Goal: Navigation & Orientation: Find specific page/section

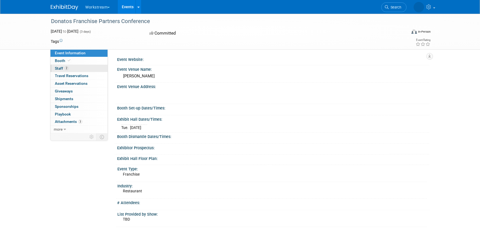
click at [60, 67] on span "Staff 2" at bounding box center [62, 68] width 14 height 4
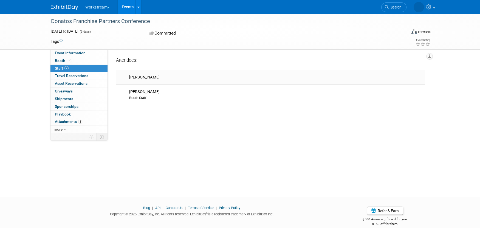
click at [142, 78] on div "[PERSON_NAME]" at bounding box center [276, 77] width 294 height 5
click at [65, 129] on icon at bounding box center [65, 129] width 2 height 4
click at [74, 115] on link "0 Playbook 0" at bounding box center [78, 113] width 57 height 7
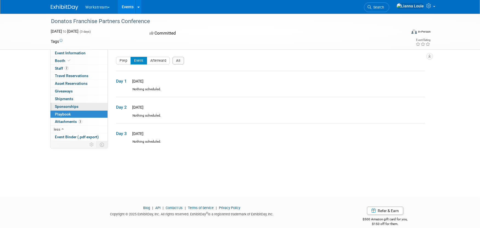
click at [76, 106] on span "Sponsorships 0" at bounding box center [67, 106] width 24 height 4
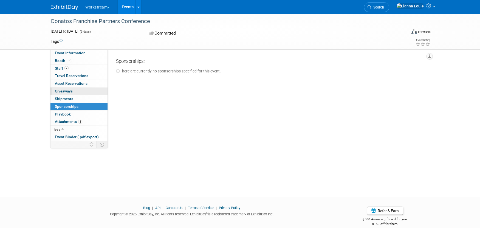
click at [73, 88] on link "0 Giveaways 0" at bounding box center [78, 90] width 57 height 7
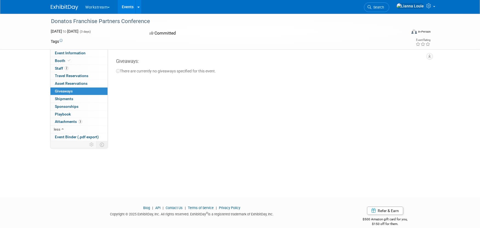
click at [75, 109] on link "0 Sponsorships 0" at bounding box center [78, 106] width 57 height 7
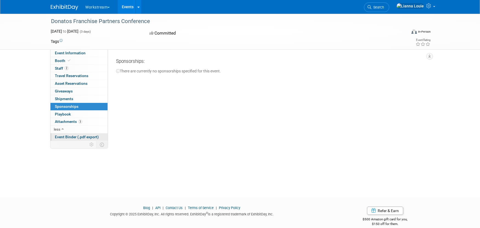
click at [81, 135] on span "Event Binder (.pdf export)" at bounding box center [77, 137] width 44 height 4
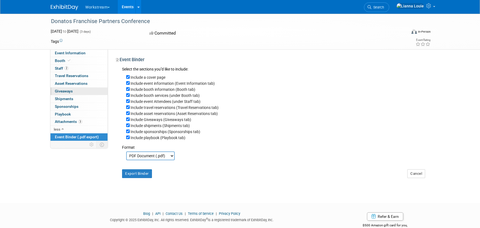
click at [69, 94] on link "0 Giveaways 0" at bounding box center [78, 90] width 57 height 7
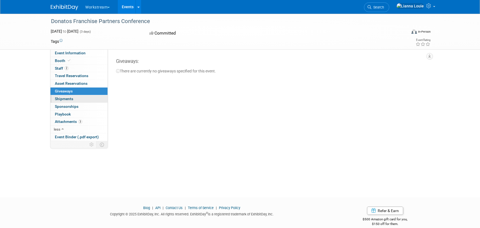
click at [70, 99] on span "Shipments 0" at bounding box center [64, 98] width 18 height 4
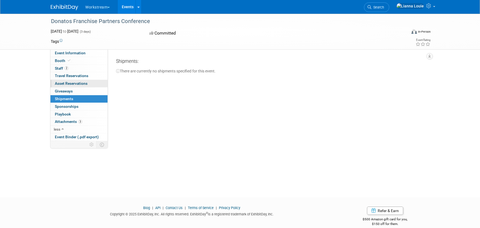
click at [69, 81] on span "Asset Reservations 0" at bounding box center [71, 83] width 33 height 4
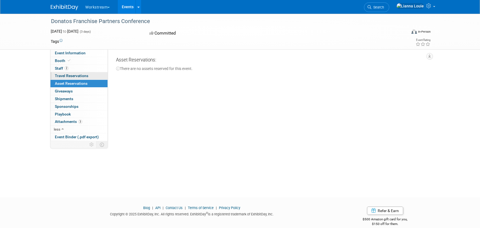
click at [69, 76] on span "Travel Reservations 0" at bounding box center [71, 75] width 33 height 4
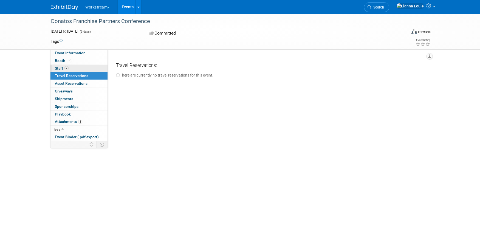
click at [69, 68] on link "2 Staff 2" at bounding box center [78, 68] width 57 height 7
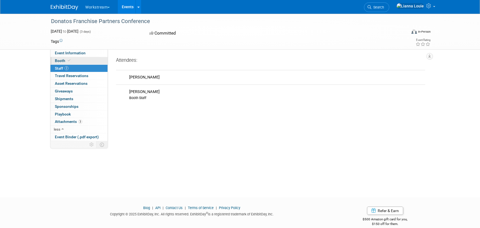
click at [69, 61] on icon at bounding box center [69, 60] width 3 height 3
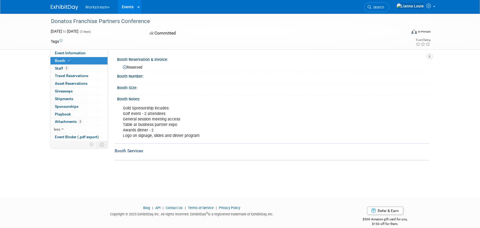
click at [129, 7] on link "Events" at bounding box center [128, 7] width 20 height 14
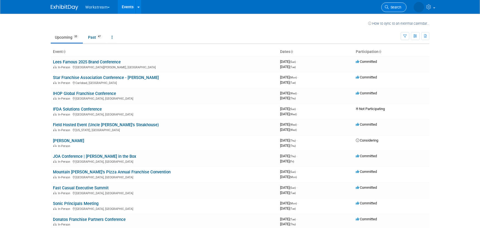
click at [398, 6] on span "Search" at bounding box center [394, 7] width 13 height 4
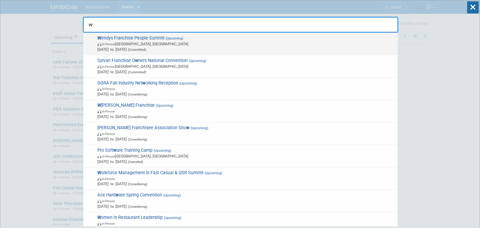
type input "w"
click at [204, 35] on span "W endys Franchise People Summit (Upcoming) In-Person Dublin, OH Oct 7, 2025 to …" at bounding box center [245, 43] width 299 height 17
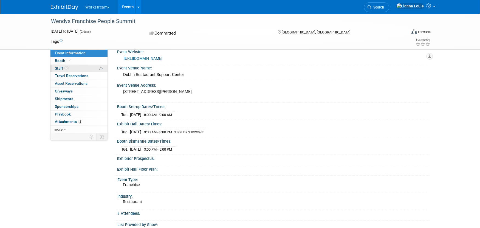
scroll to position [5, 0]
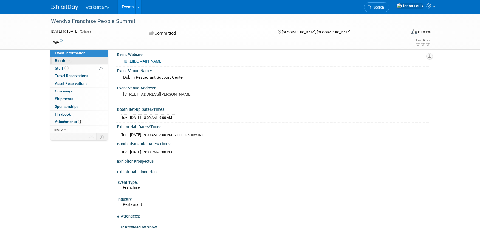
click at [60, 59] on span "Booth" at bounding box center [63, 60] width 17 height 4
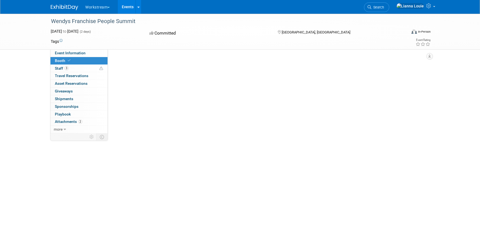
scroll to position [0, 0]
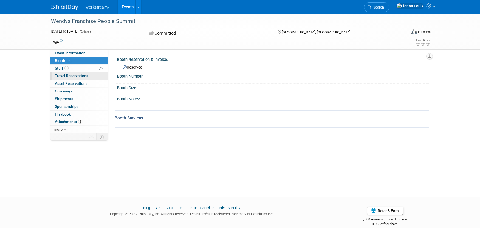
click at [68, 76] on span "Travel Reservations 0" at bounding box center [71, 75] width 33 height 4
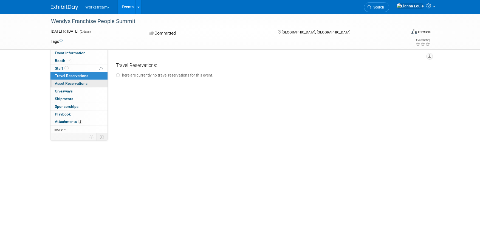
click at [70, 84] on span "Asset Reservations 0" at bounding box center [71, 83] width 33 height 4
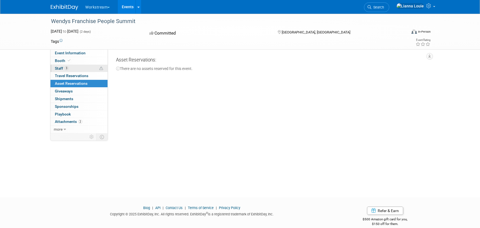
click at [60, 67] on span "Staff 3" at bounding box center [62, 68] width 14 height 4
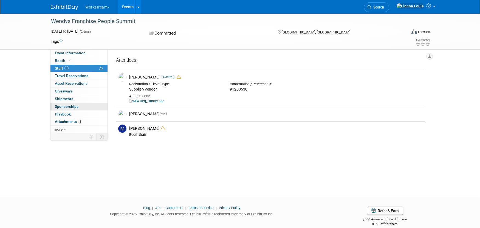
click at [67, 108] on span "Sponsorships 0" at bounding box center [67, 106] width 24 height 4
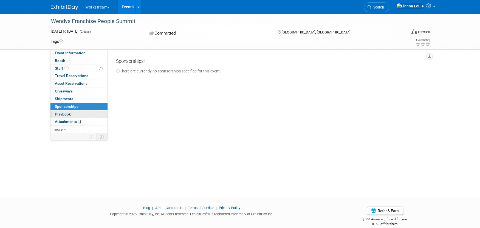
click at [68, 114] on span "Playbook 0" at bounding box center [63, 114] width 16 height 4
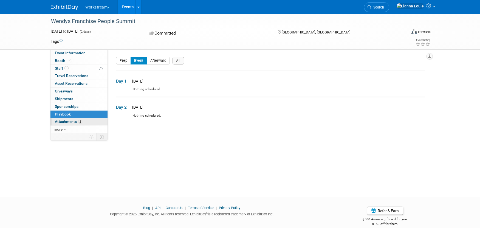
click at [68, 118] on link "2 Attachments 2" at bounding box center [78, 121] width 57 height 7
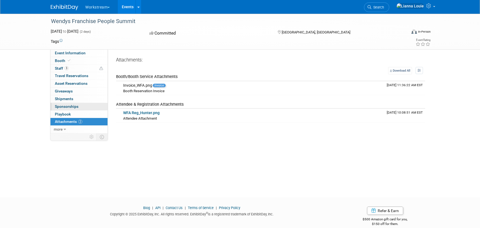
click at [76, 108] on span "Sponsorships 0" at bounding box center [67, 106] width 24 height 4
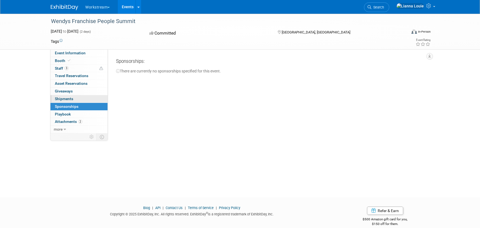
click at [71, 100] on span "Shipments 0" at bounding box center [64, 98] width 18 height 4
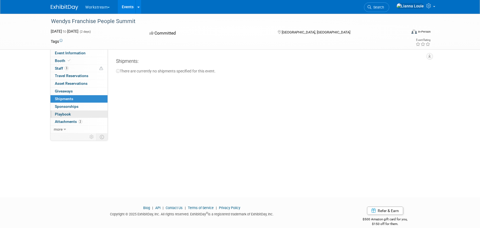
click at [72, 114] on link "0 Playbook 0" at bounding box center [78, 113] width 57 height 7
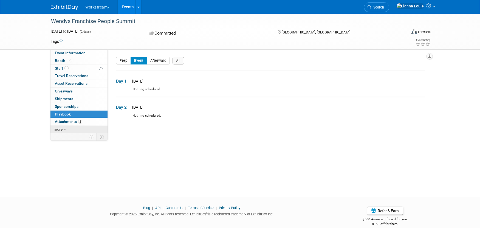
click at [66, 128] on link "more" at bounding box center [78, 129] width 57 height 7
click at [70, 82] on span "Asset Reservations 0" at bounding box center [71, 83] width 33 height 4
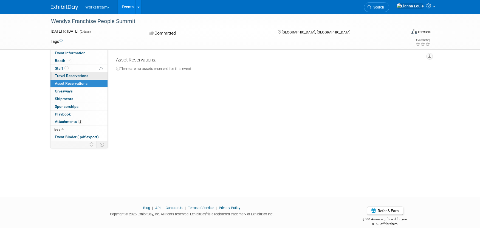
click at [71, 75] on span "Travel Reservations 0" at bounding box center [71, 75] width 33 height 4
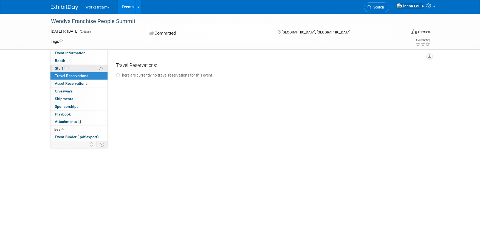
click at [70, 67] on link "3 Staff 3" at bounding box center [78, 68] width 57 height 7
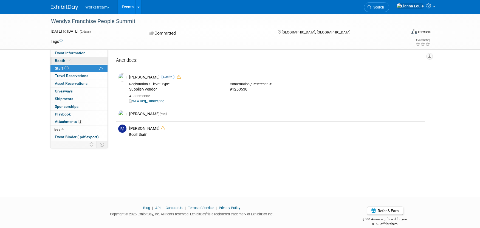
click at [67, 61] on span at bounding box center [69, 60] width 5 height 4
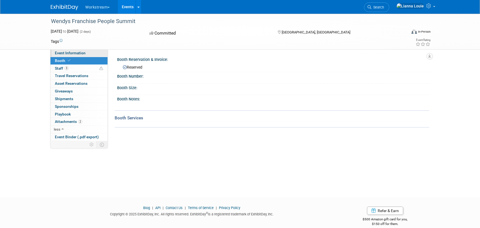
click at [67, 52] on span "Event Information" at bounding box center [70, 53] width 31 height 4
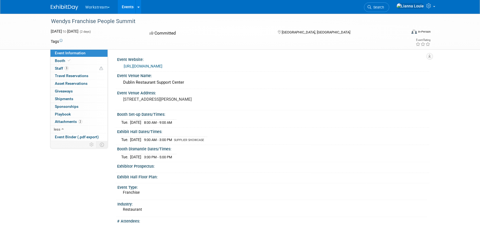
click at [162, 65] on link "[URL][DOMAIN_NAME]" at bounding box center [143, 66] width 39 height 4
click at [69, 61] on icon at bounding box center [69, 60] width 3 height 3
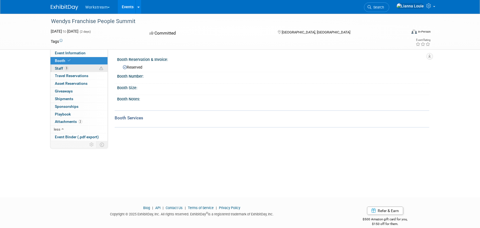
click at [69, 70] on link "3 Staff 3" at bounding box center [78, 68] width 57 height 7
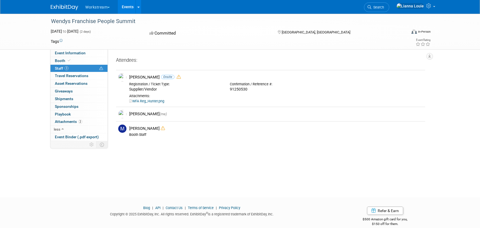
click at [130, 8] on link "Events" at bounding box center [128, 7] width 20 height 14
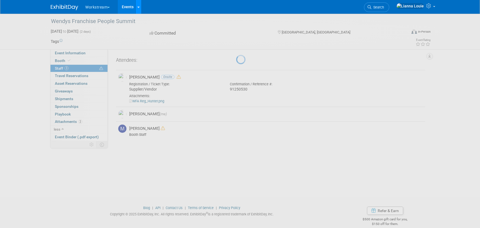
click at [138, 6] on icon at bounding box center [138, 7] width 2 height 4
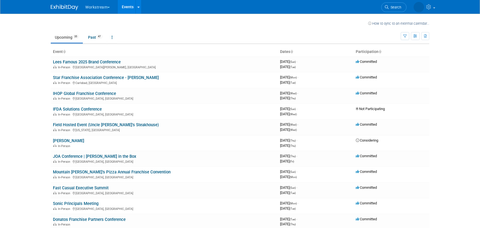
click at [137, 9] on link at bounding box center [138, 7] width 6 height 14
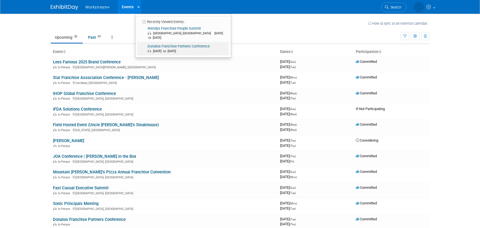
click at [151, 43] on link "Donatos Franchise Partners Conference Oct 7, 2025 to Oct 9, 2025" at bounding box center [183, 48] width 92 height 13
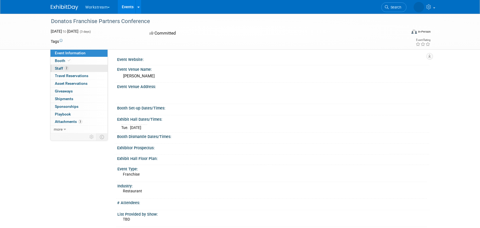
click at [73, 65] on link "2 Staff 2" at bounding box center [78, 68] width 57 height 7
